Goal: Information Seeking & Learning: Learn about a topic

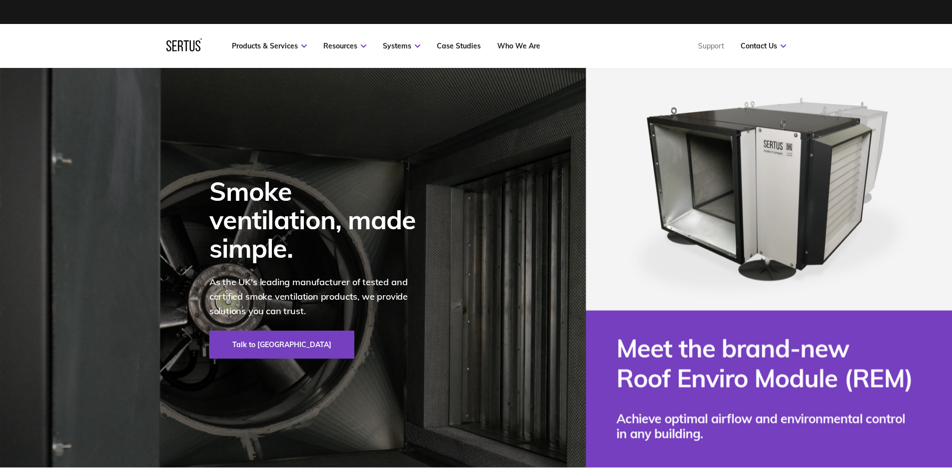
click at [451, 41] on nav "Products & Services Resources Systems Case Studies Who We Are Support Contact U…" at bounding box center [476, 46] width 620 height 44
click at [452, 44] on link "Case Studies" at bounding box center [459, 45] width 44 height 9
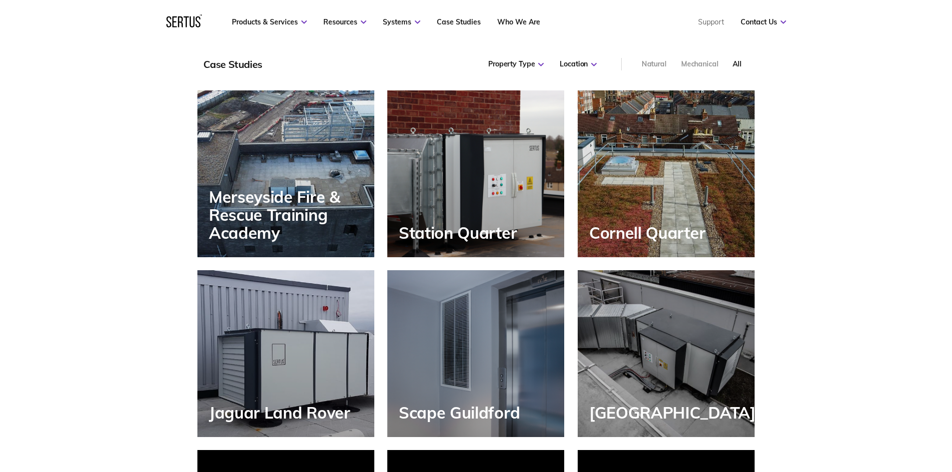
scroll to position [850, 0]
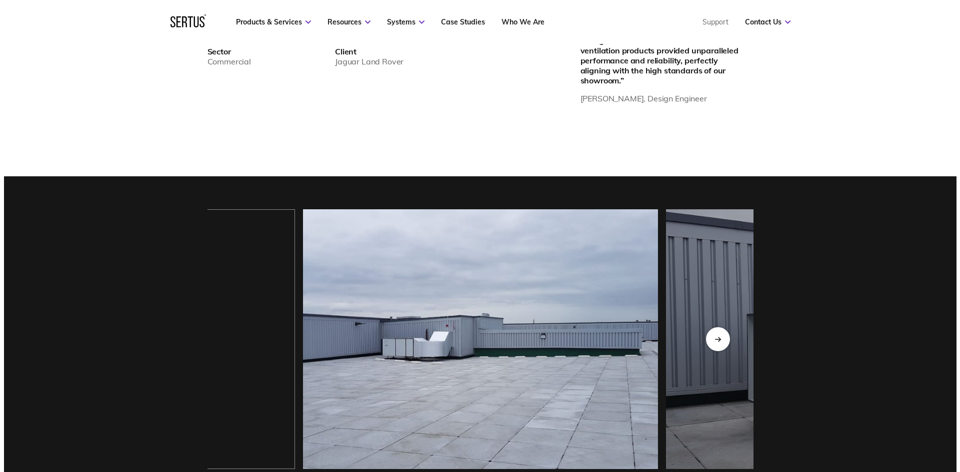
scroll to position [800, 0]
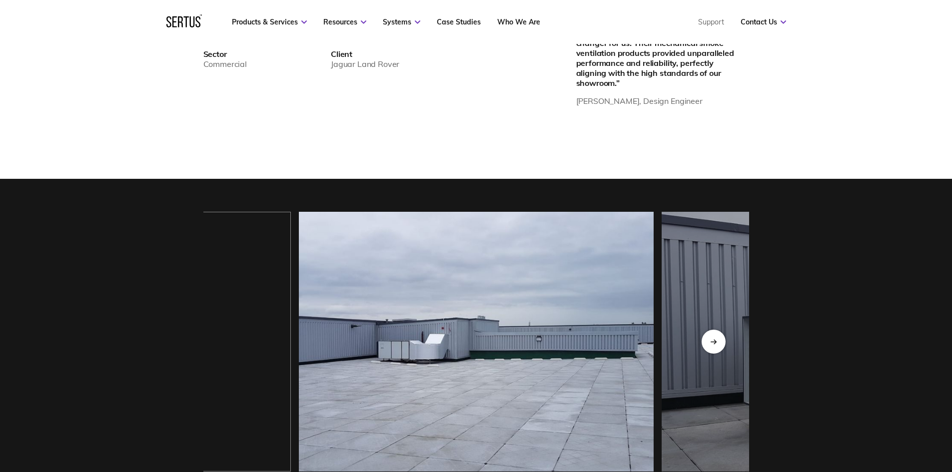
click at [423, 380] on img at bounding box center [476, 342] width 355 height 260
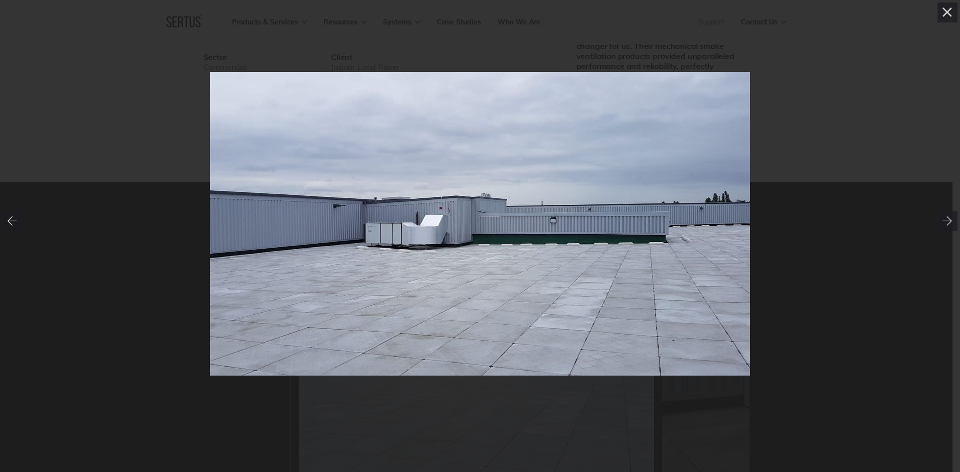
click at [446, 228] on img at bounding box center [480, 224] width 540 height 304
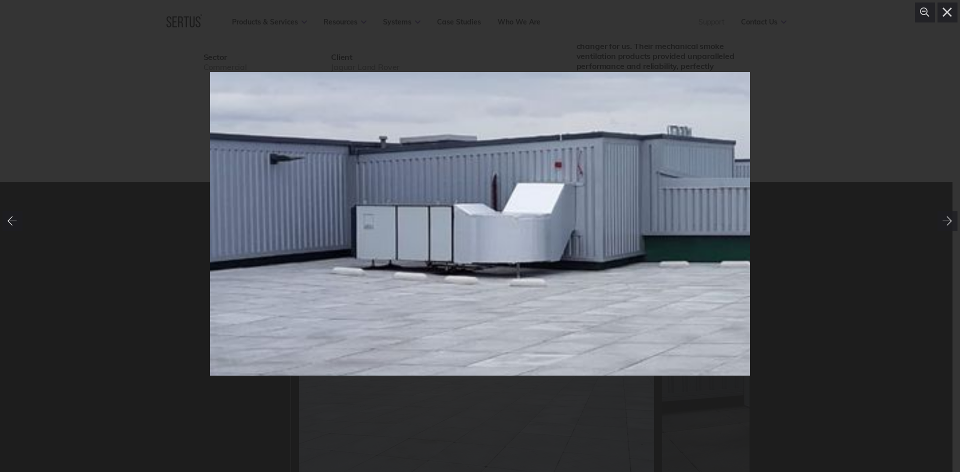
drag, startPoint x: 454, startPoint y: 260, endPoint x: 507, endPoint y: 259, distance: 53.0
click at [507, 259] on div at bounding box center [663, 207] width 1449 height 815
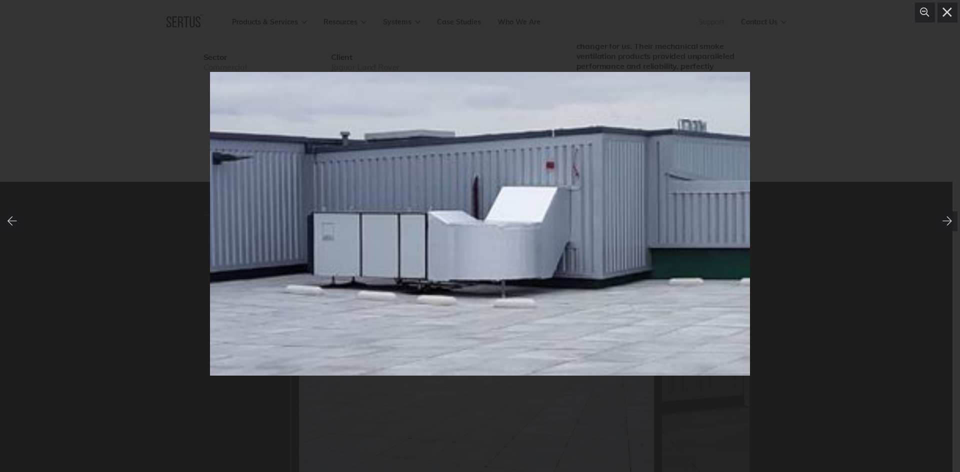
drag, startPoint x: 472, startPoint y: 253, endPoint x: 473, endPoint y: 261, distance: 7.6
click at [473, 261] on div at bounding box center [674, 215] width 1698 height 956
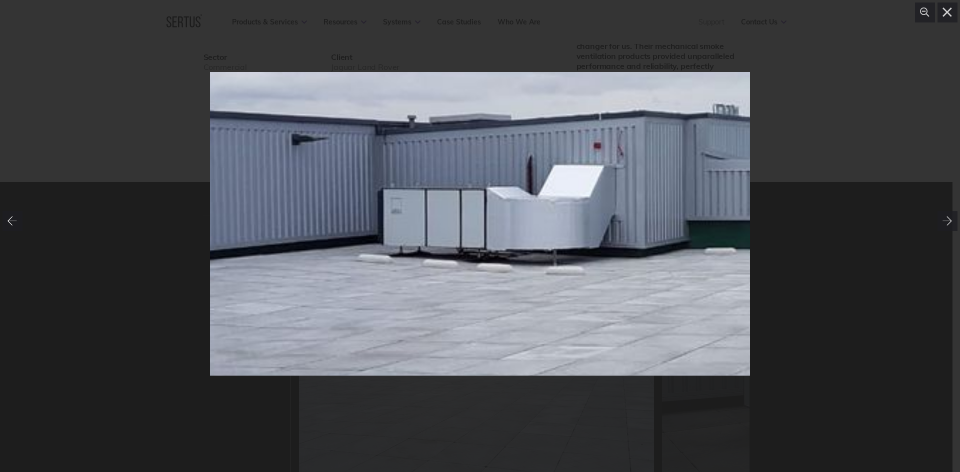
drag, startPoint x: 376, startPoint y: 216, endPoint x: 591, endPoint y: 277, distance: 224.1
click at [591, 277] on div at bounding box center [709, 191] width 1536 height 864
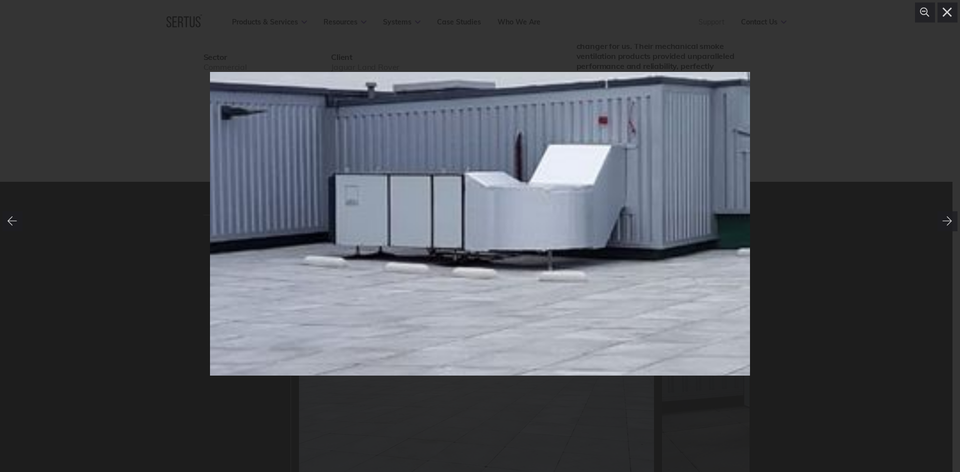
drag, startPoint x: 675, startPoint y: 221, endPoint x: 596, endPoint y: 279, distance: 97.9
click at [596, 279] on div at bounding box center [742, 176] width 1919 height 1080
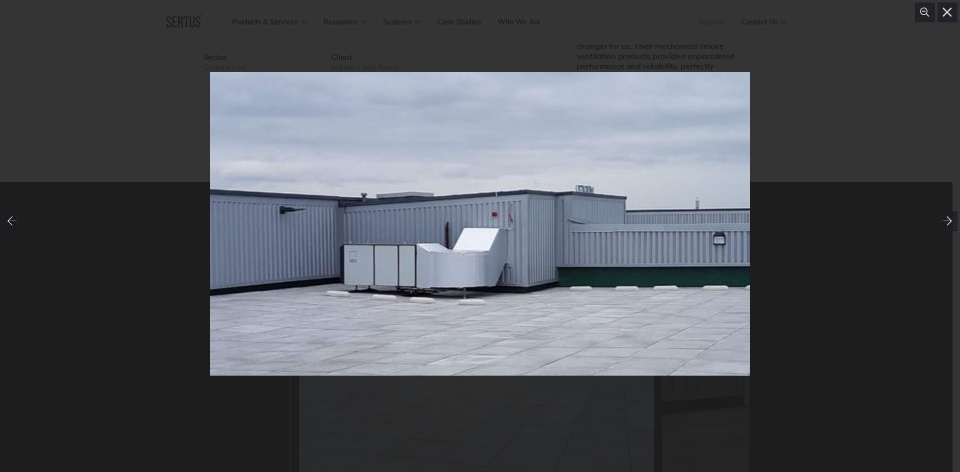
click at [941, 224] on div at bounding box center [947, 221] width 20 height 20
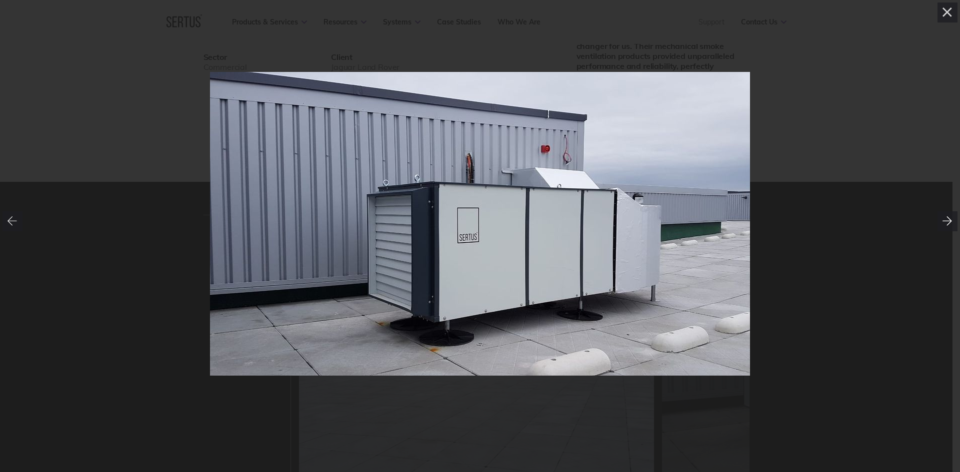
click at [945, 222] on icon at bounding box center [947, 221] width 10 height 10
